Goal: Subscribe to service/newsletter

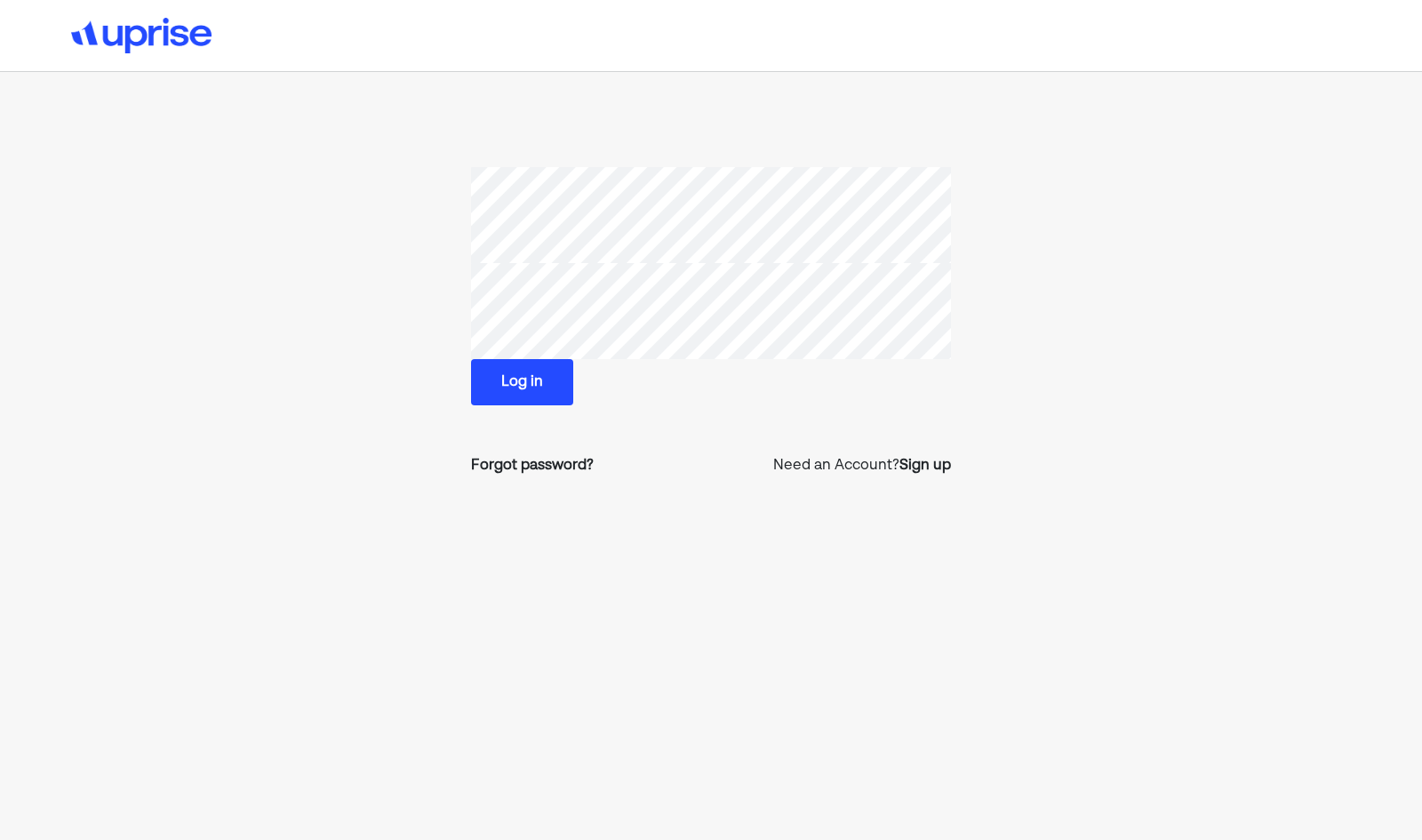
click at [543, 383] on button "Log in" at bounding box center [522, 382] width 103 height 46
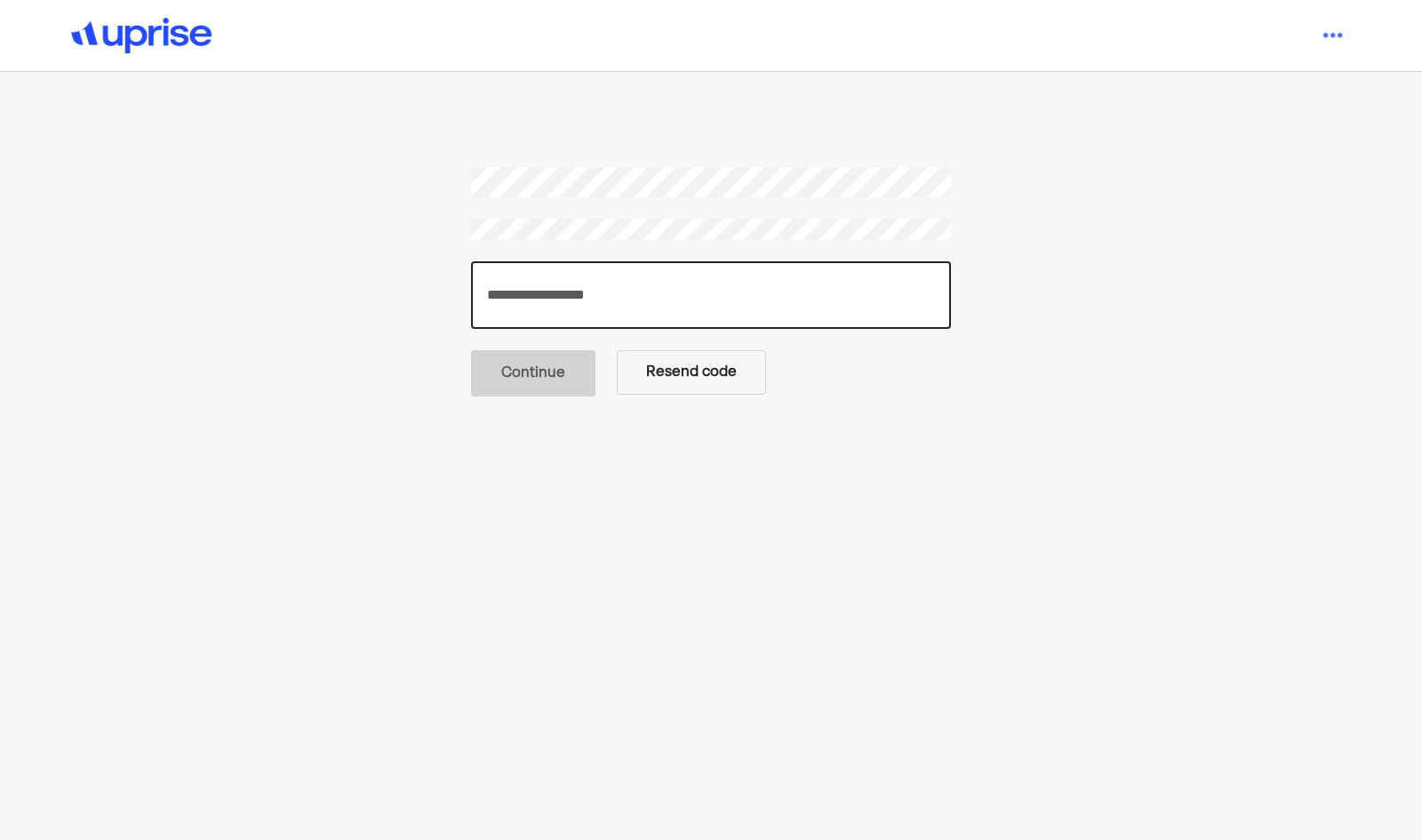
click at [703, 298] on input "number" at bounding box center [711, 295] width 480 height 68
paste input "******"
type input "******"
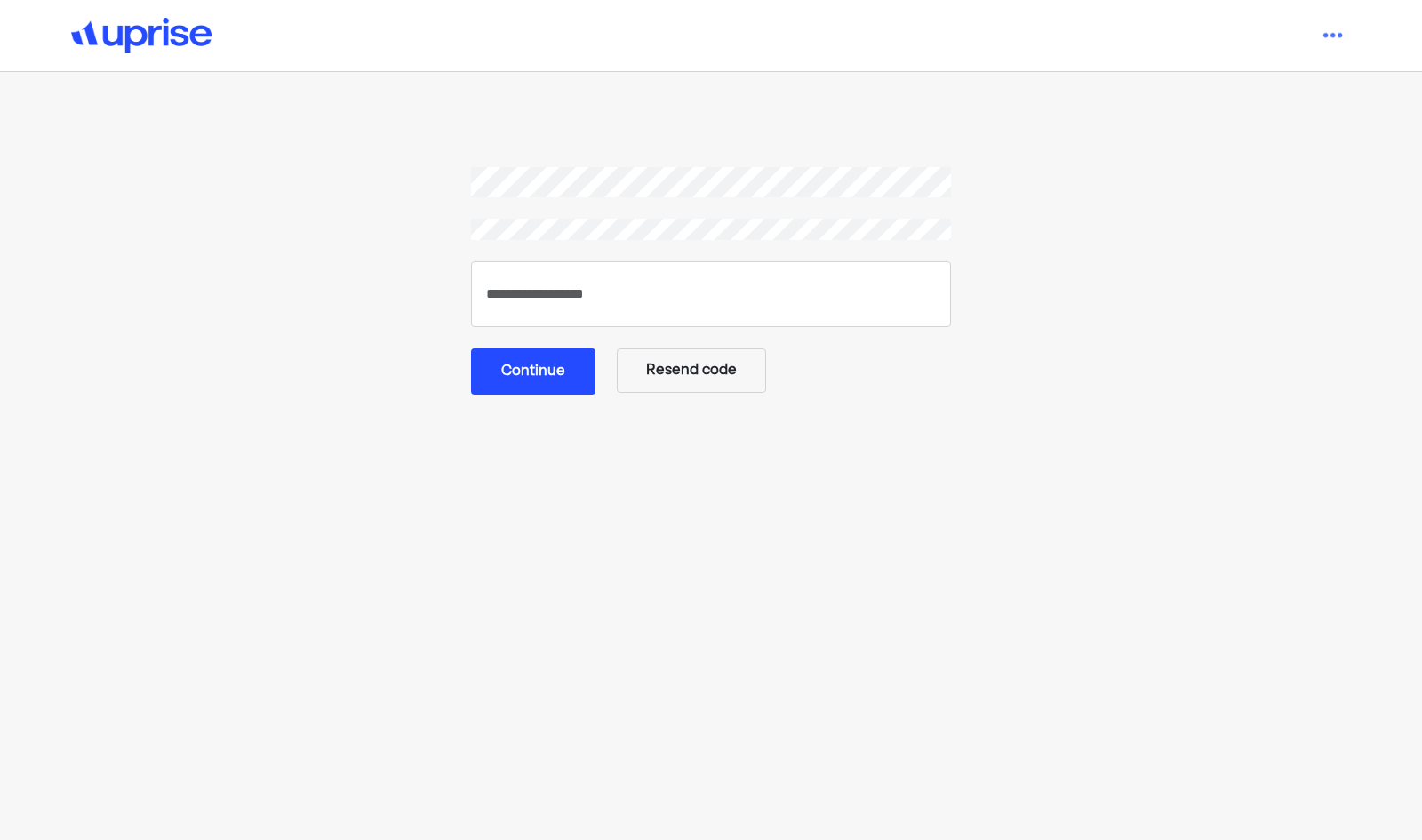
click at [539, 376] on button "Continue" at bounding box center [533, 372] width 125 height 46
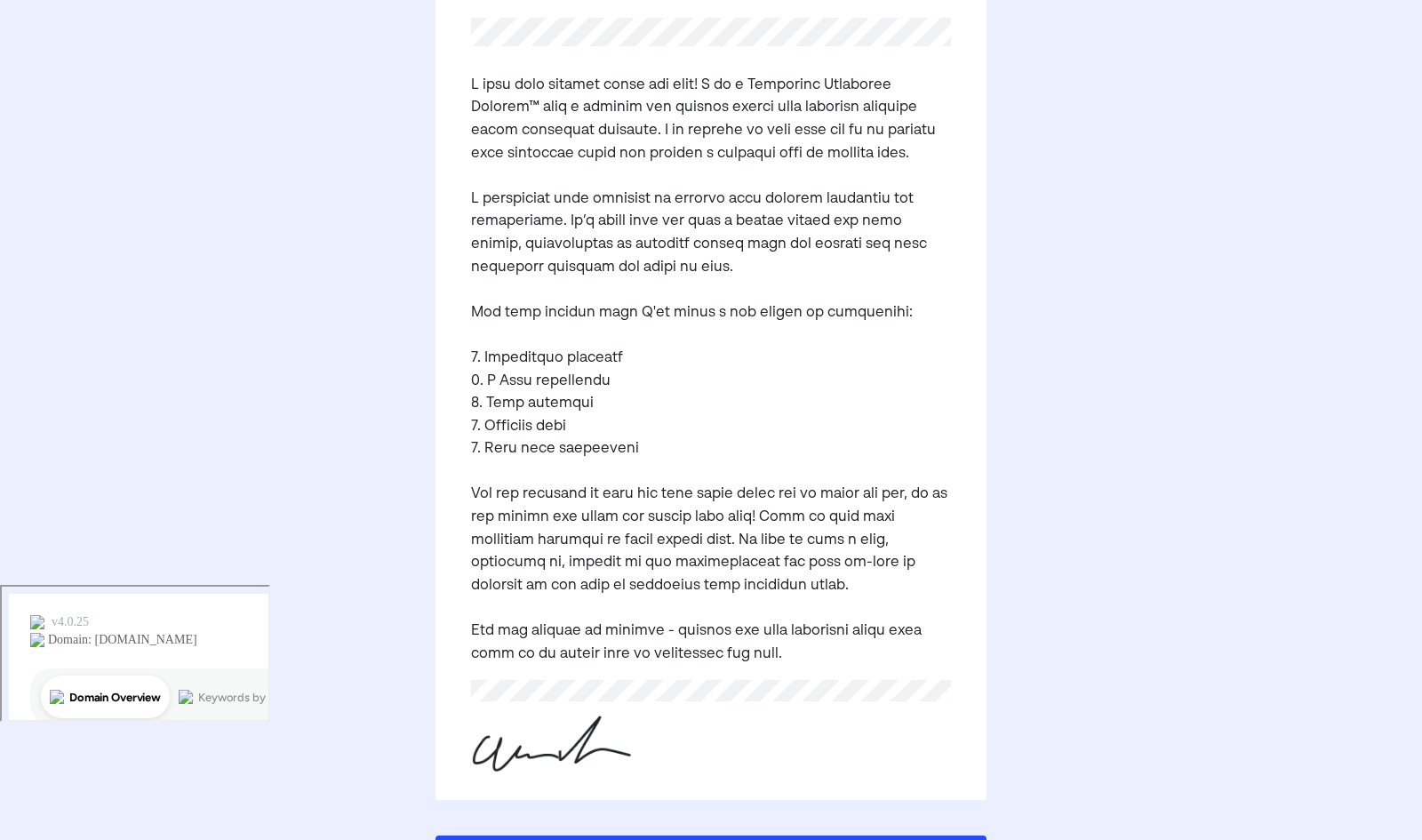
scroll to position [317, 0]
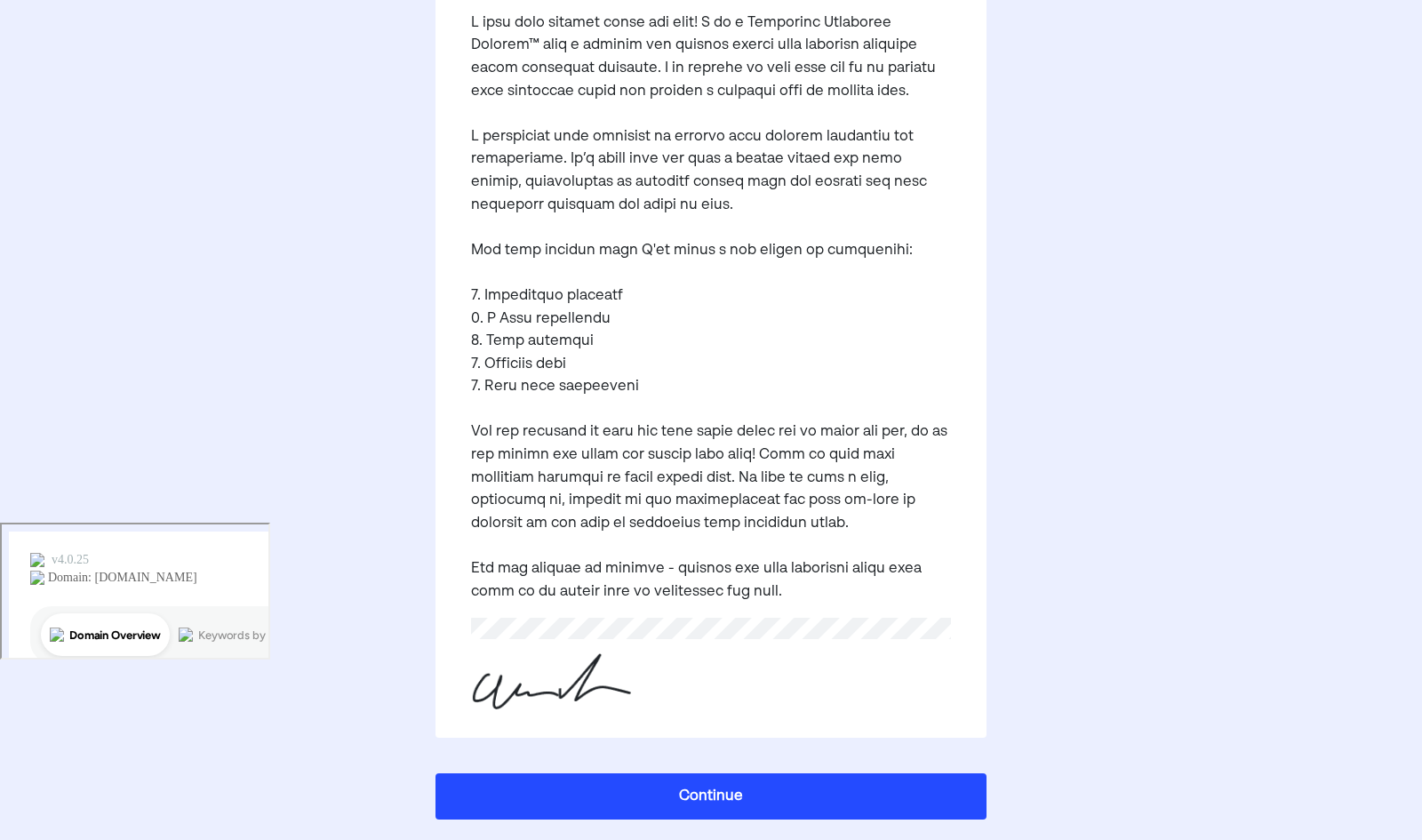
click at [734, 803] on button "Continue" at bounding box center [711, 796] width 552 height 46
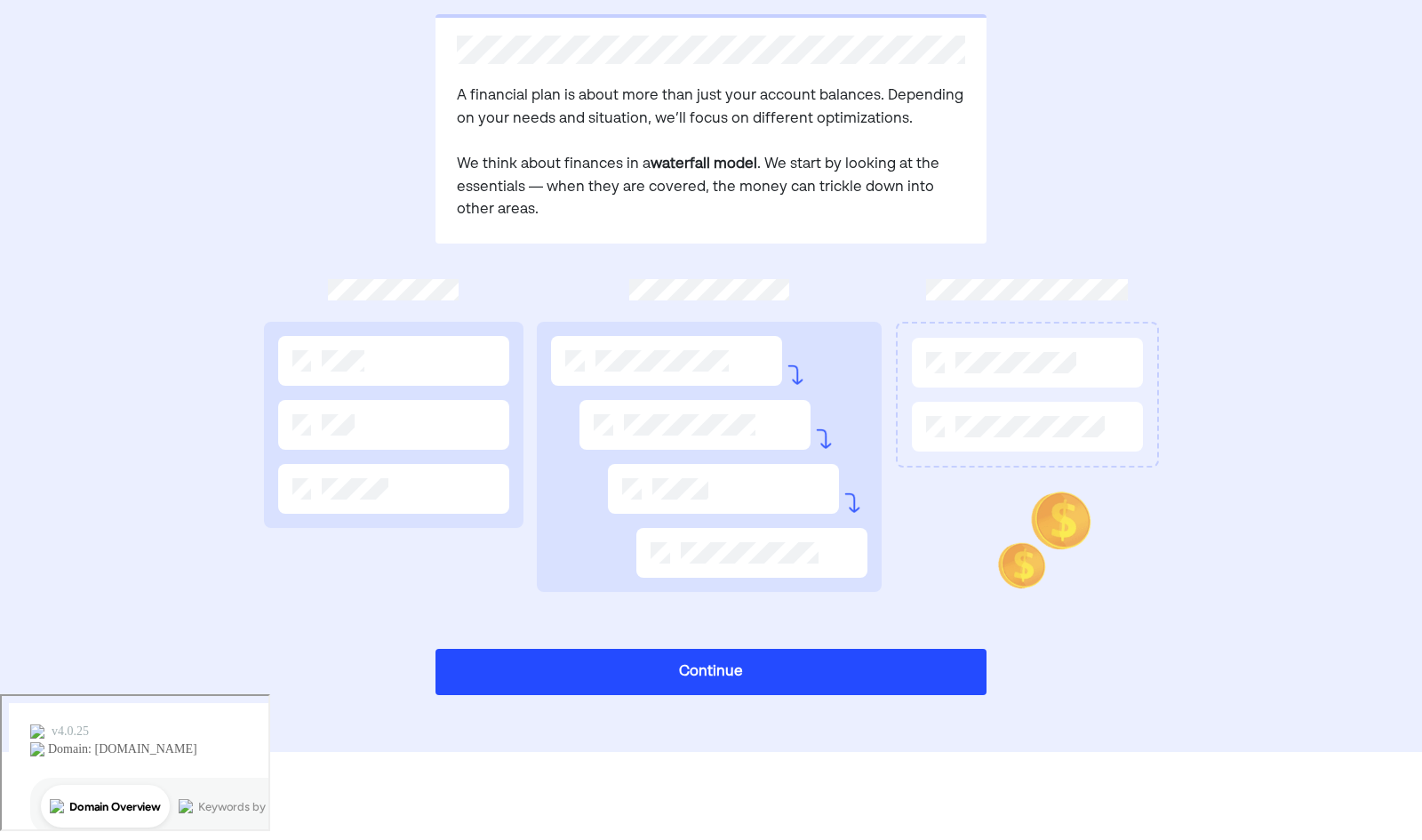
scroll to position [57, 0]
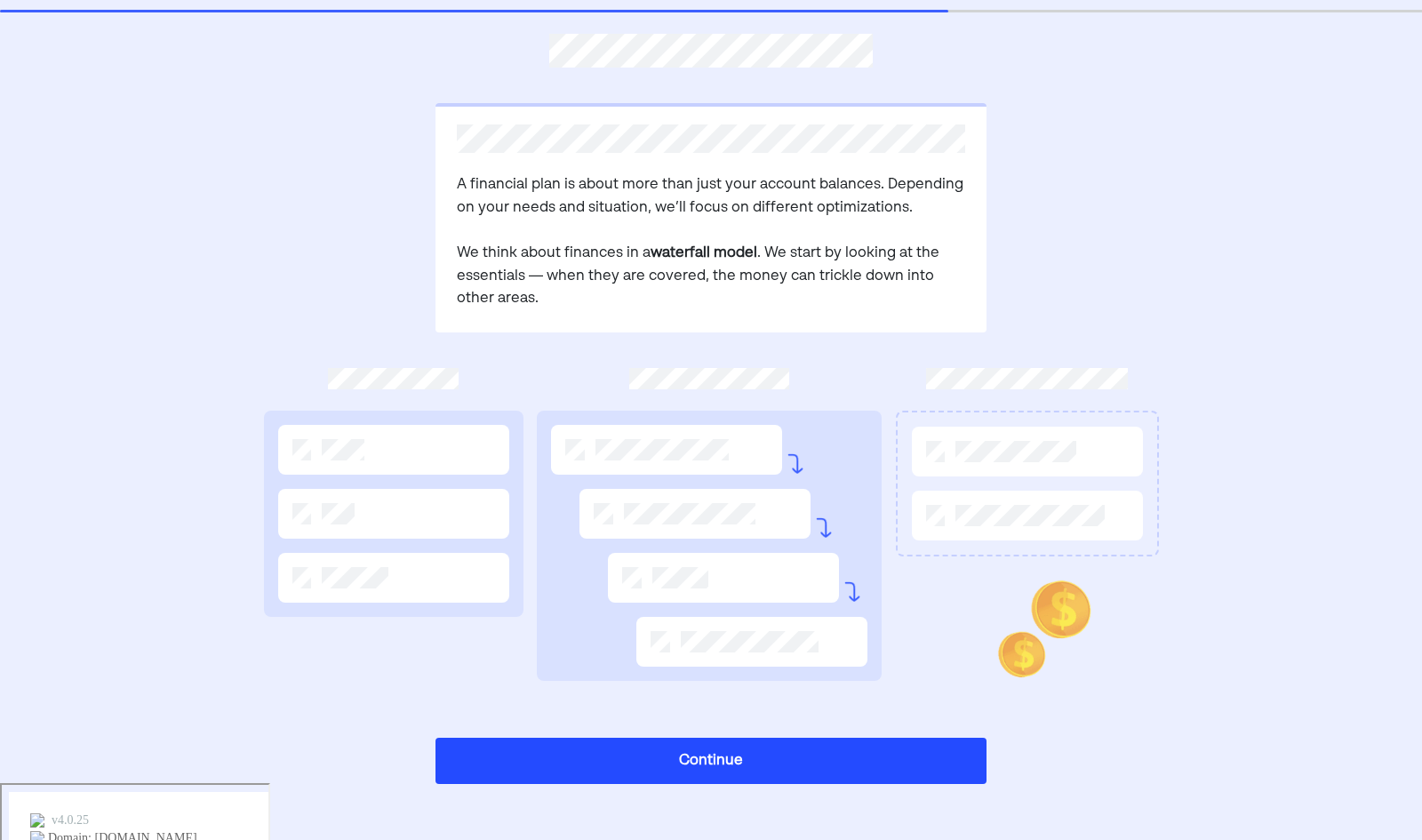
click at [701, 755] on button "Continue" at bounding box center [711, 760] width 552 height 46
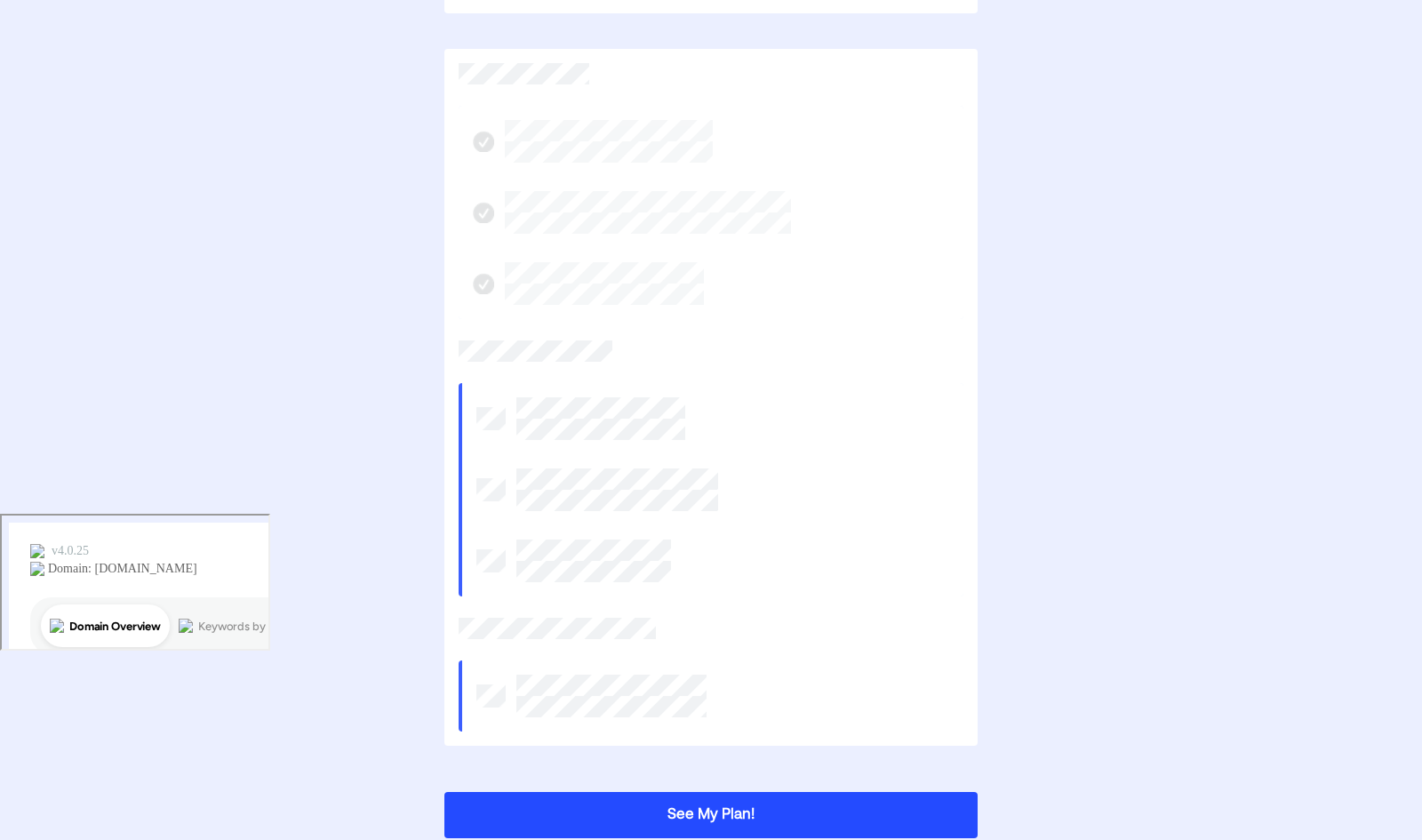
scroll to position [381, 0]
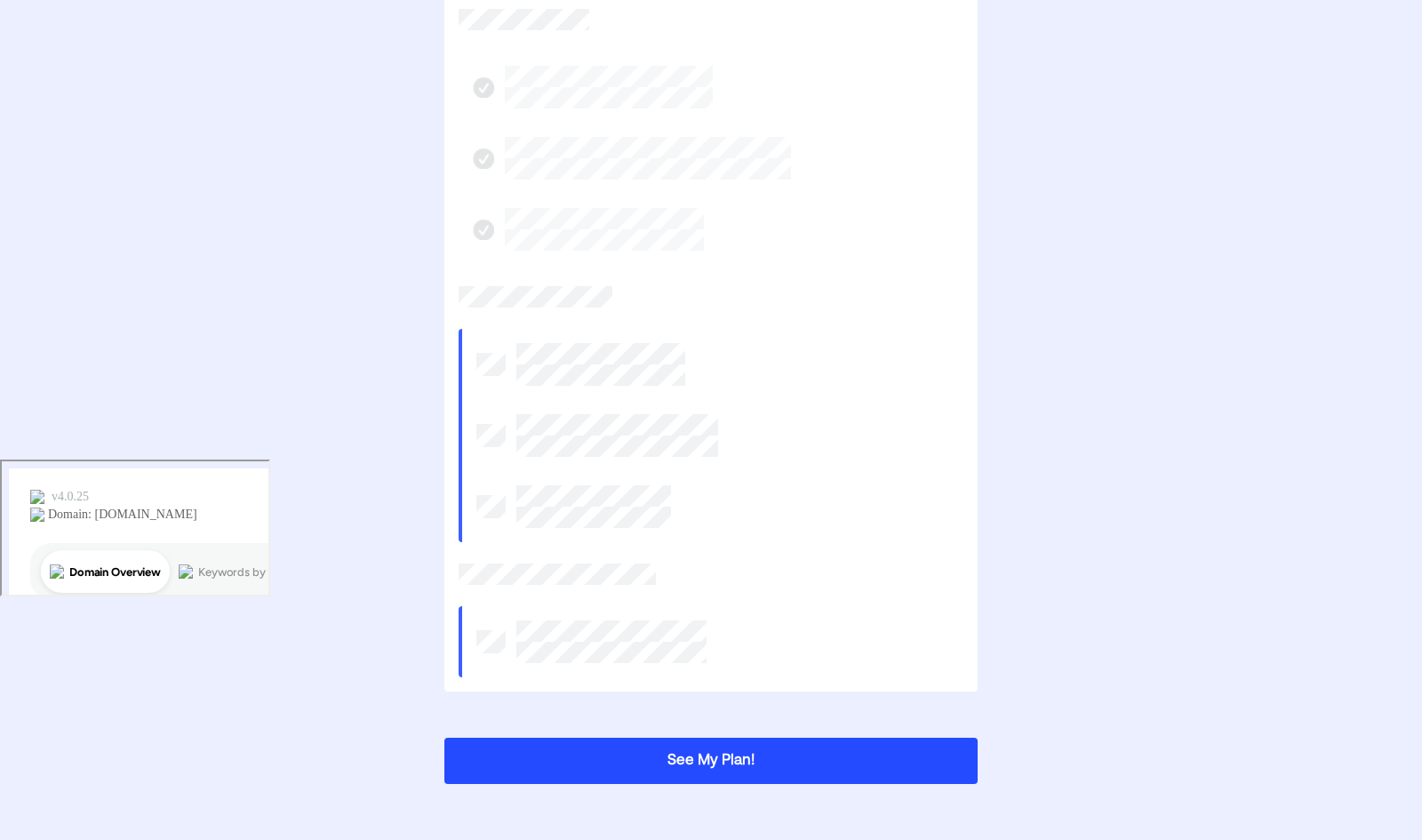
click at [694, 756] on button "See My Plan!" at bounding box center [711, 760] width 533 height 46
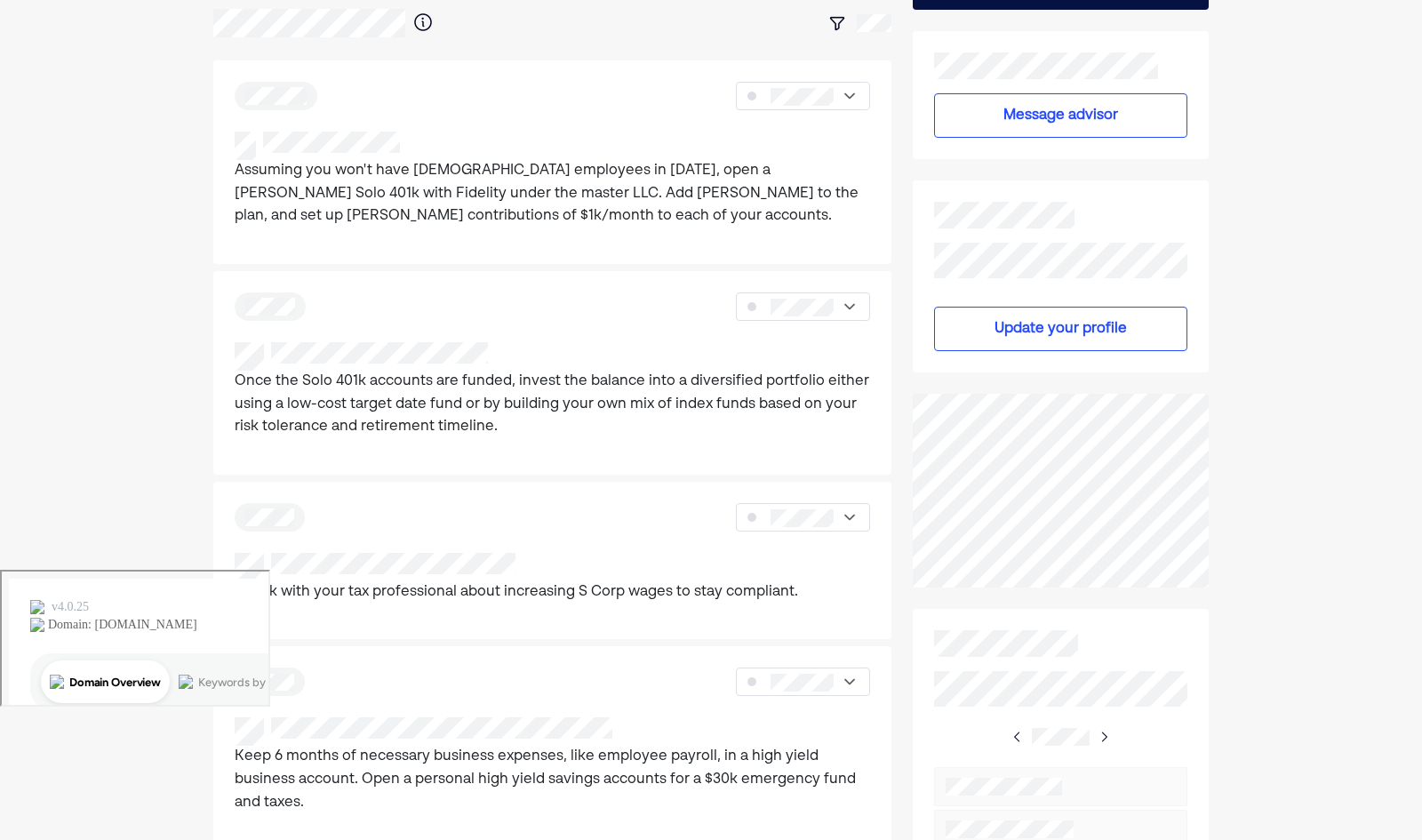
scroll to position [207, 0]
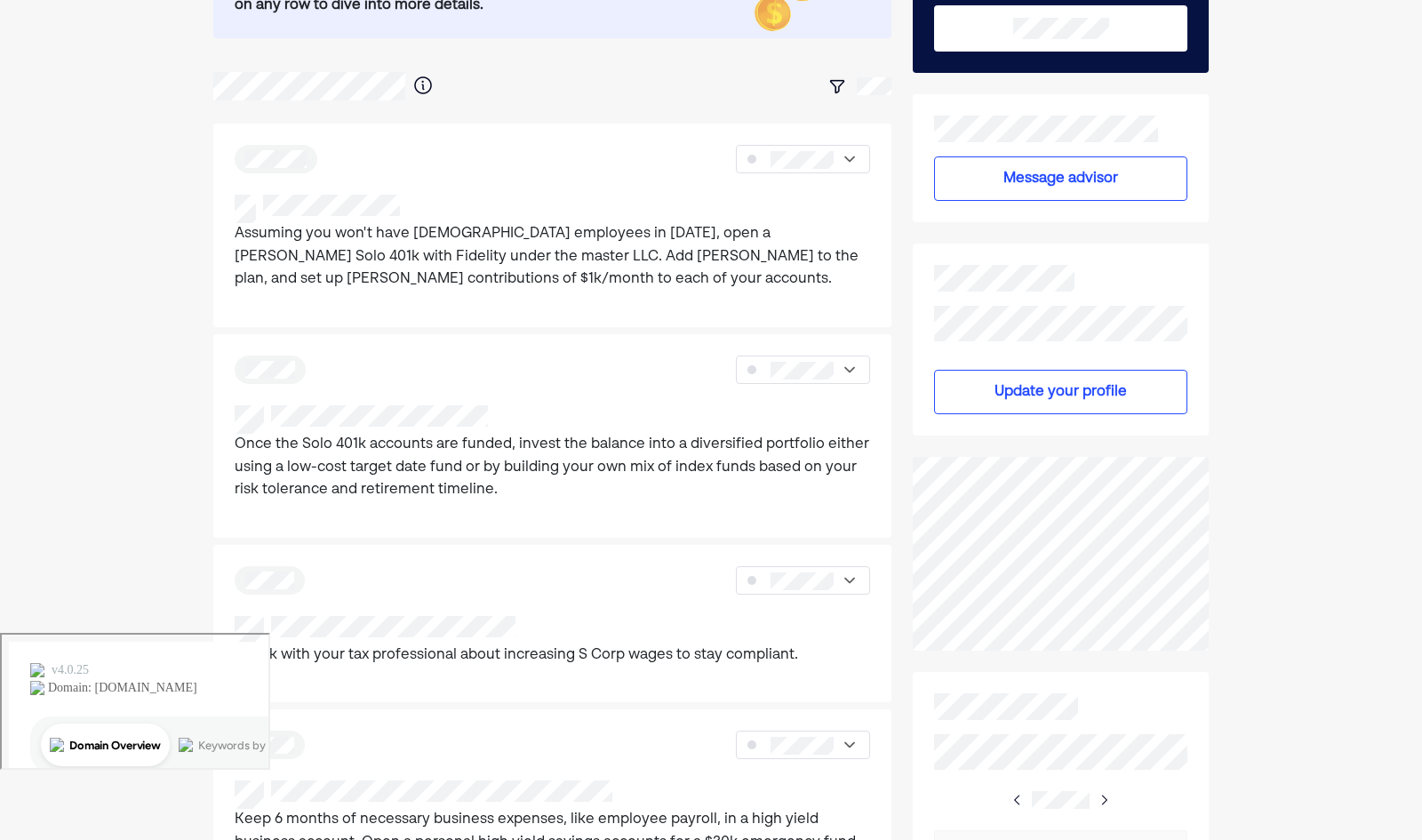
click at [852, 152] on img at bounding box center [850, 159] width 18 height 18
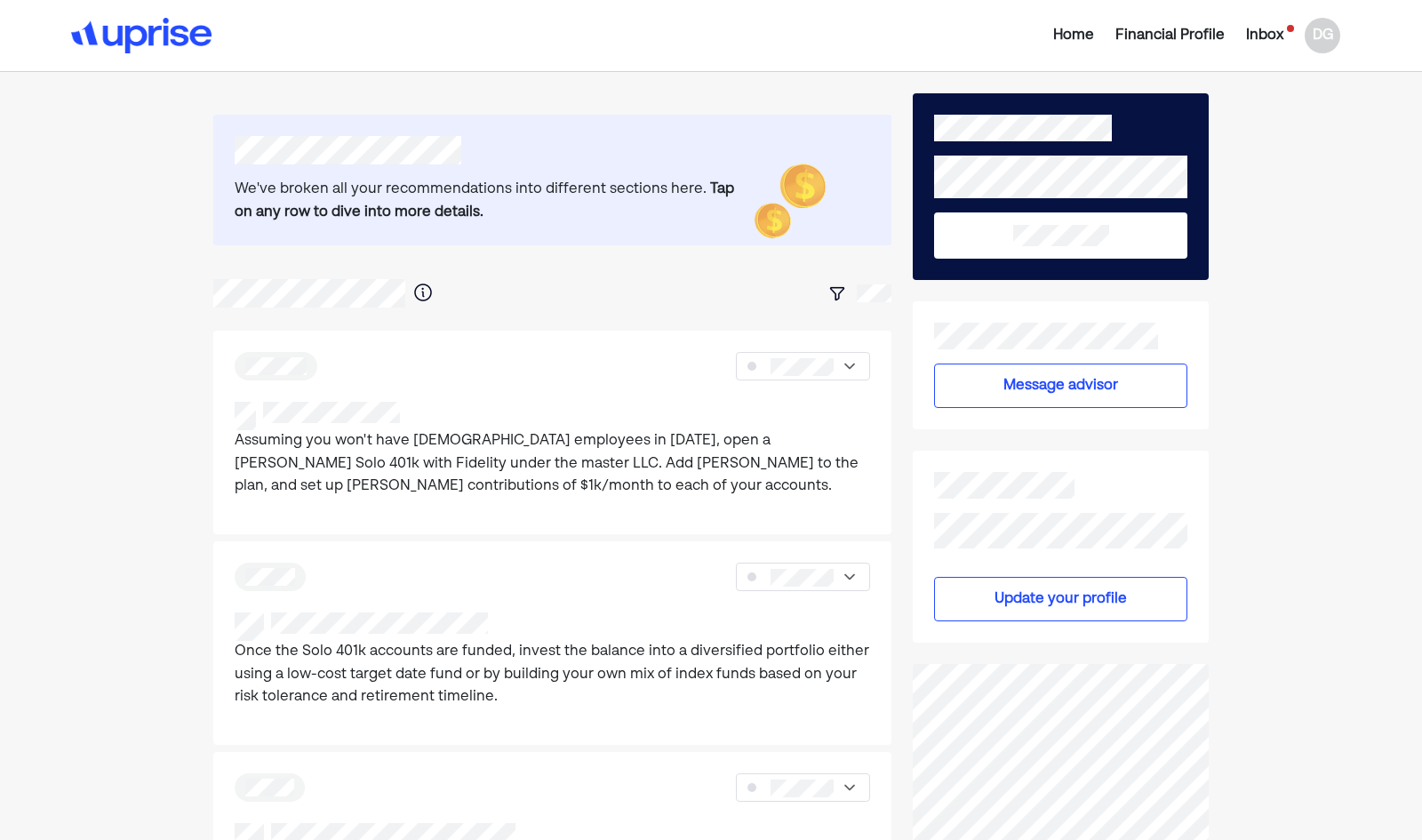
scroll to position [0, 0]
click at [851, 373] on img at bounding box center [850, 367] width 18 height 18
